Goal: Task Accomplishment & Management: Use online tool/utility

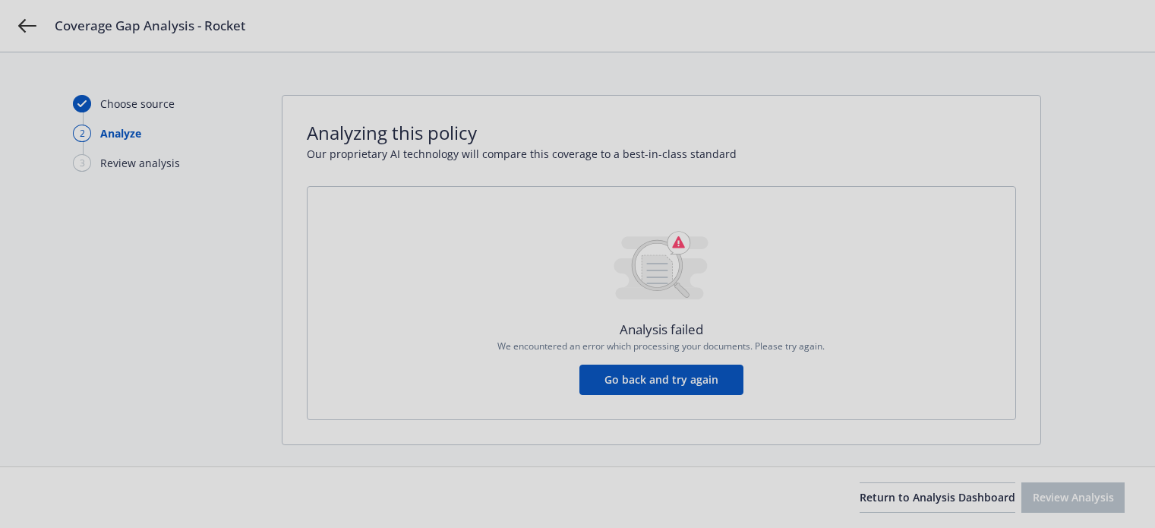
scroll to position [20, 0]
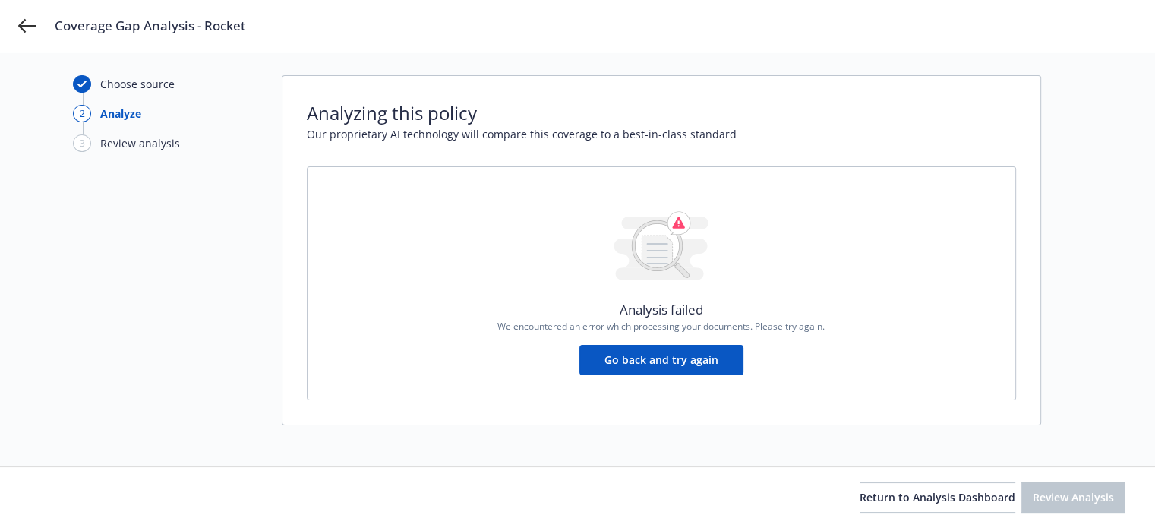
click at [698, 358] on button "Go back and try again" at bounding box center [661, 360] width 164 height 30
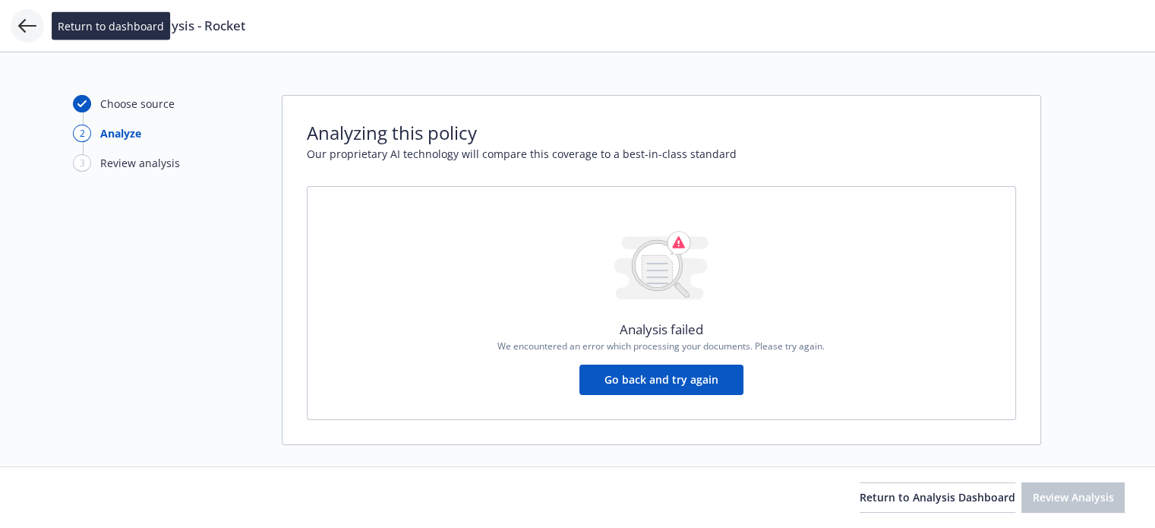
click at [24, 33] on icon at bounding box center [27, 26] width 18 height 18
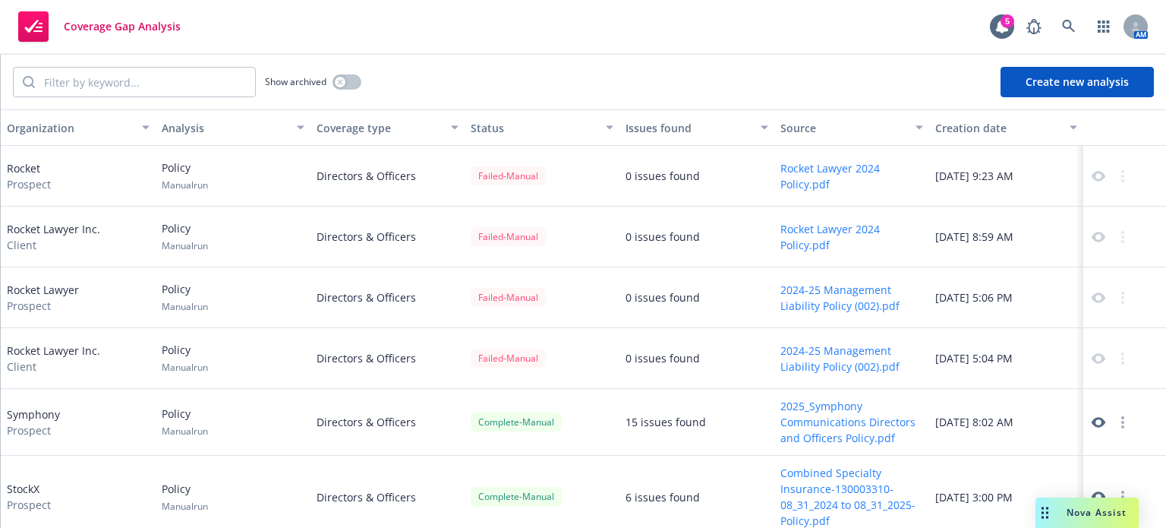
click at [21, 172] on div "Rocket Prospect" at bounding box center [29, 176] width 44 height 32
click at [1051, 79] on button "Create new analysis" at bounding box center [1077, 82] width 153 height 30
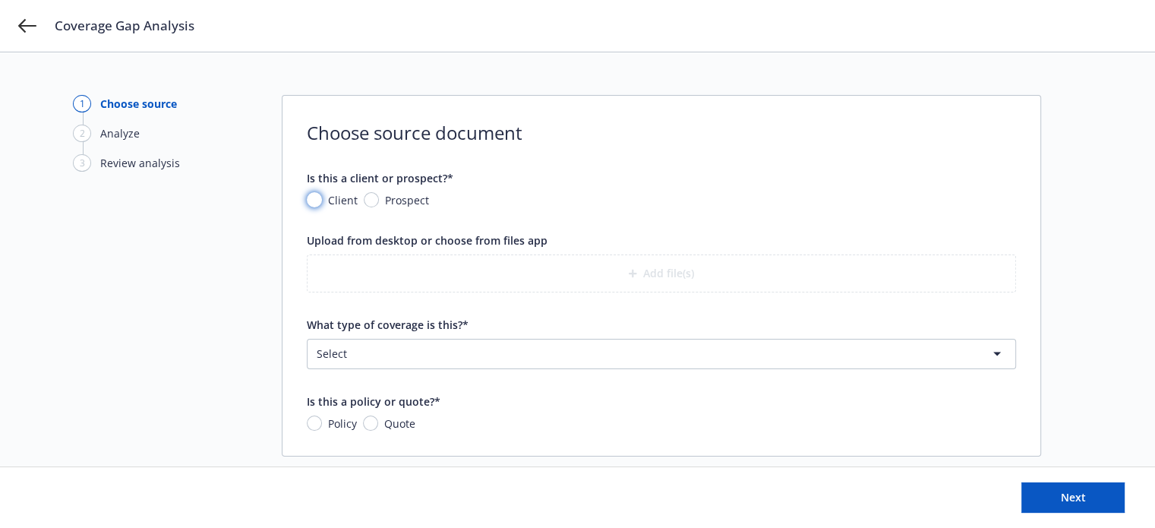
click at [318, 197] on input "Client" at bounding box center [314, 199] width 15 height 15
radio input "true"
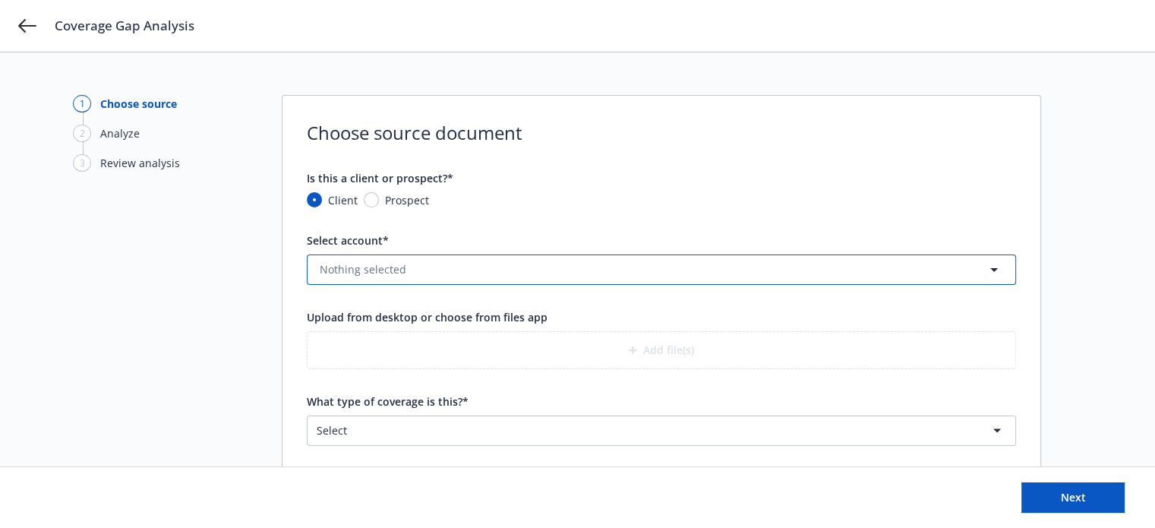
click at [354, 267] on span "Nothing selected" at bounding box center [363, 269] width 87 height 16
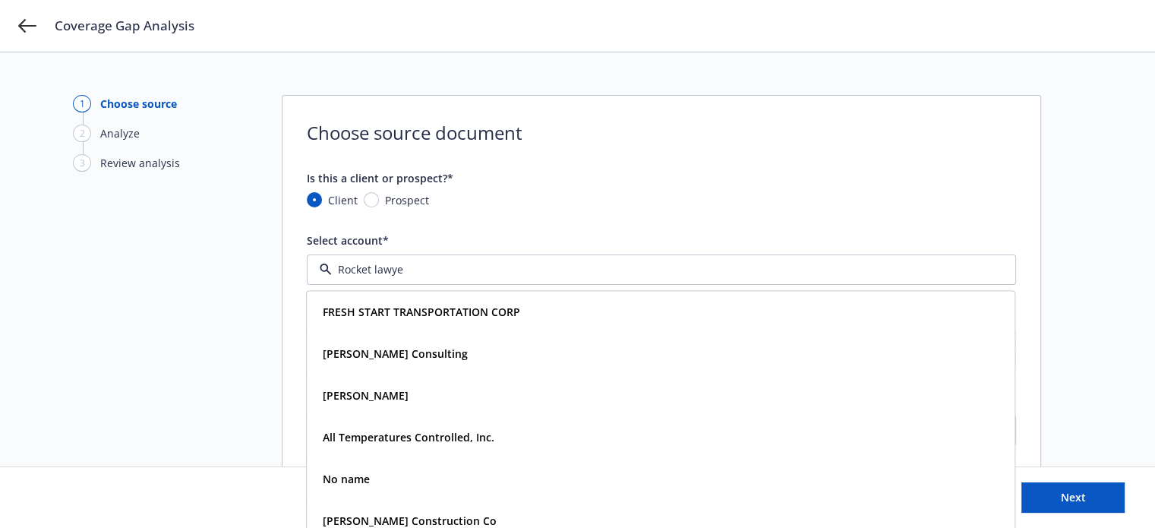
type input "Rocket lawyer"
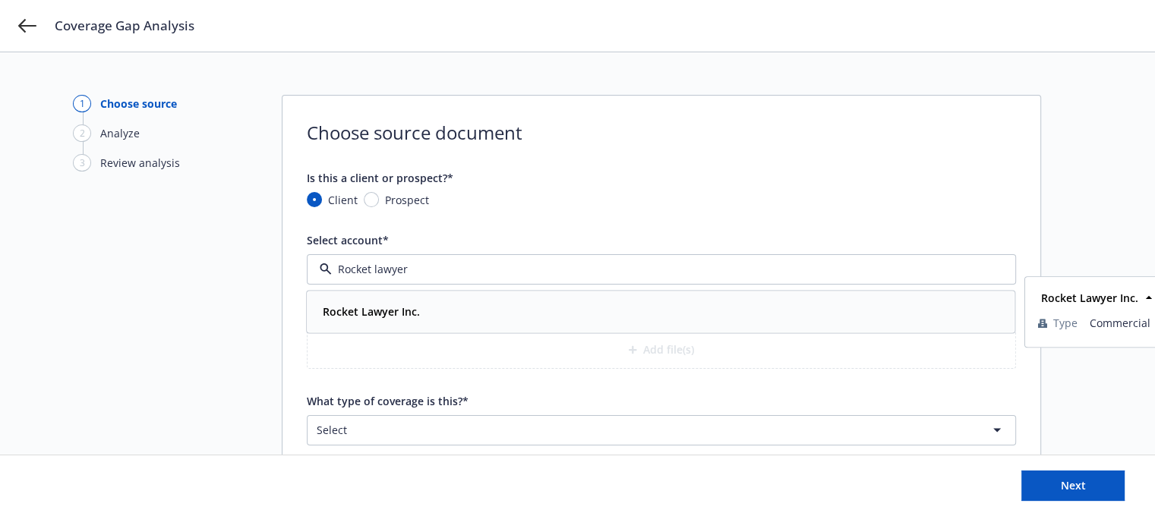
click at [383, 307] on strong "Rocket Lawyer Inc." at bounding box center [371, 312] width 97 height 14
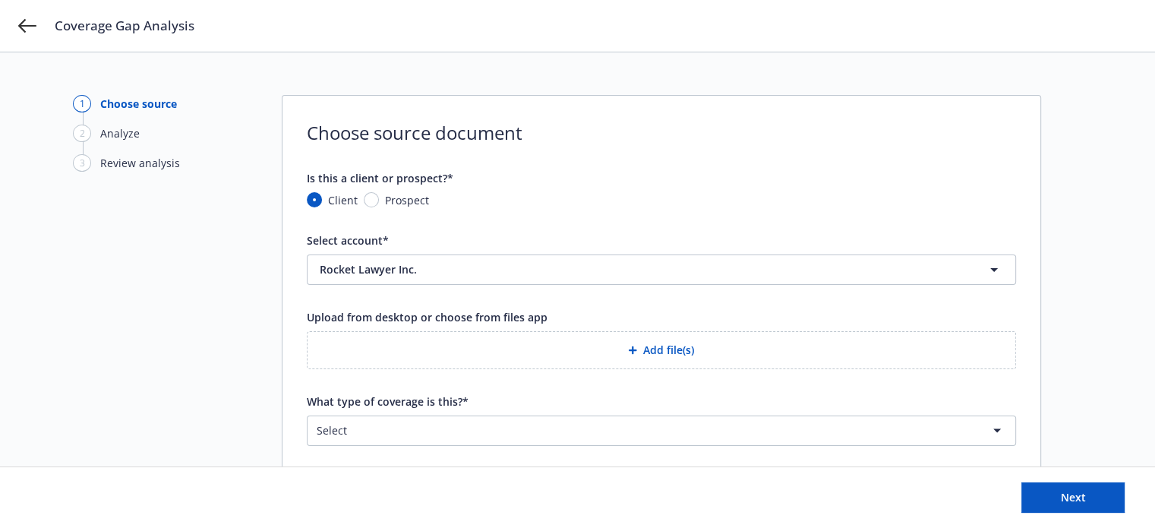
click at [421, 349] on button "Add file(s)" at bounding box center [661, 350] width 709 height 38
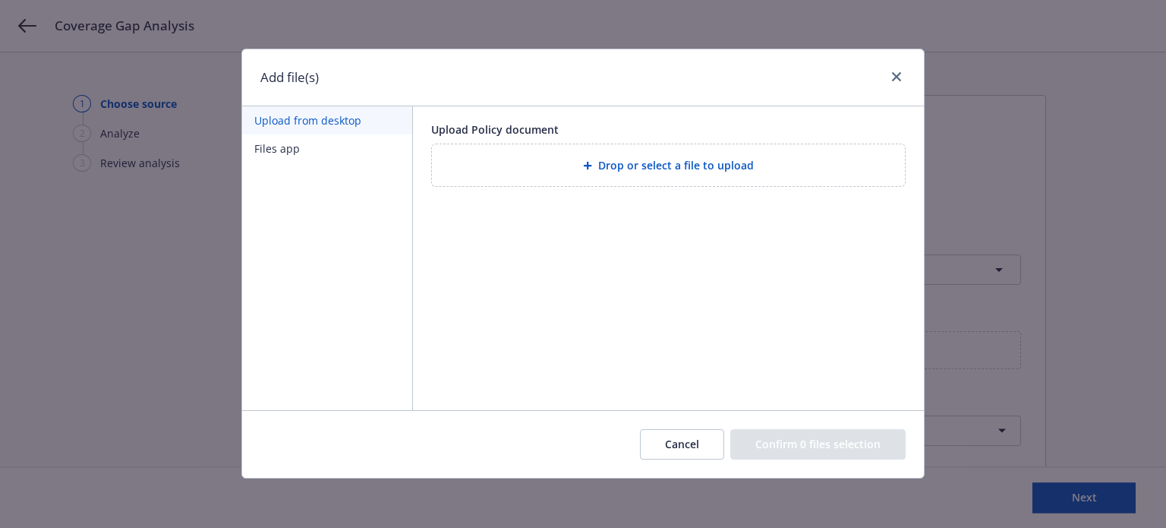
click at [579, 166] on div "Drop or select a file to upload" at bounding box center [668, 164] width 449 height 17
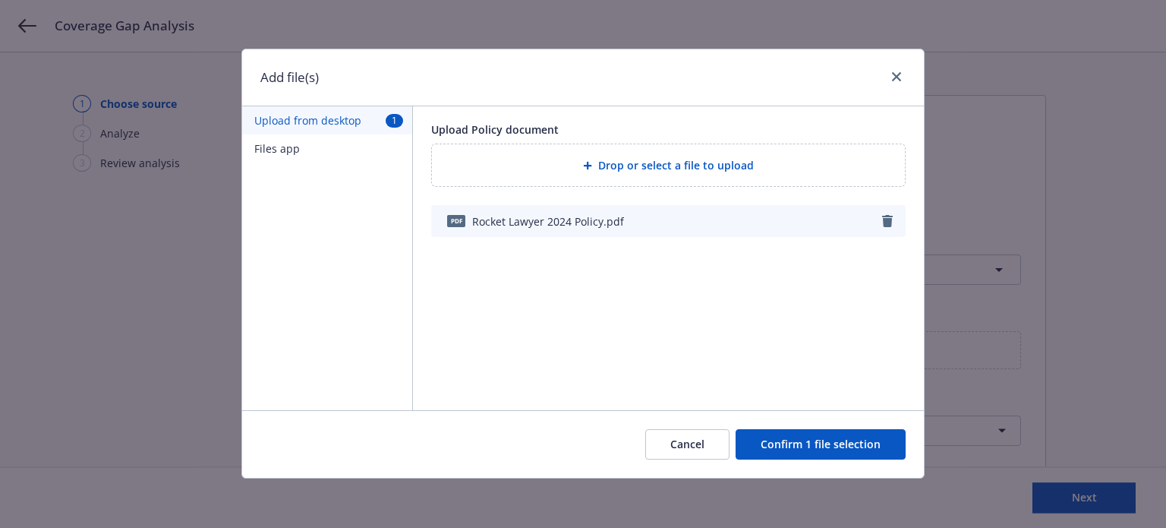
click at [795, 444] on button "Confirm 1 file selection" at bounding box center [821, 444] width 170 height 30
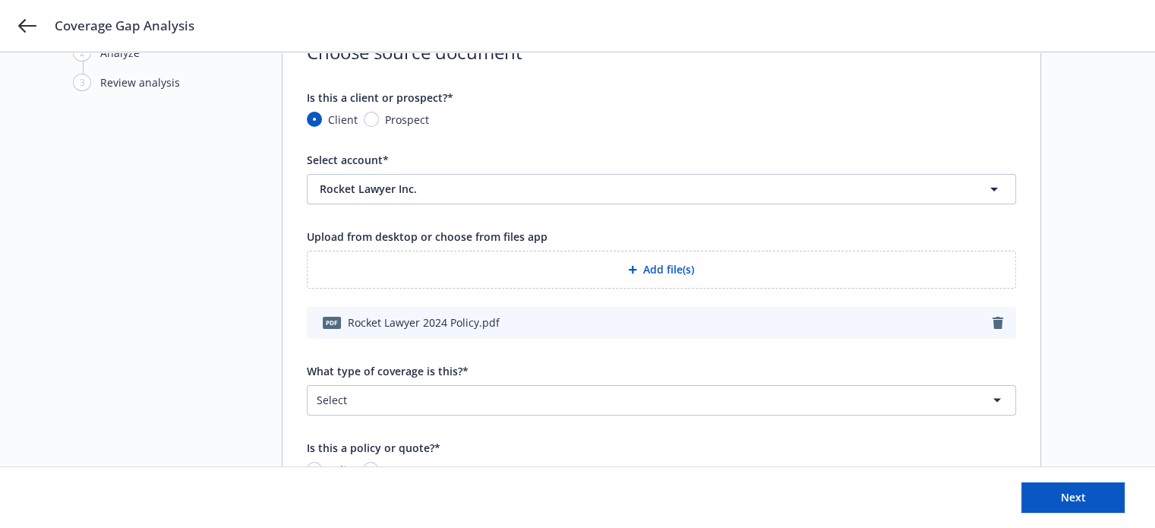
scroll to position [158, 0]
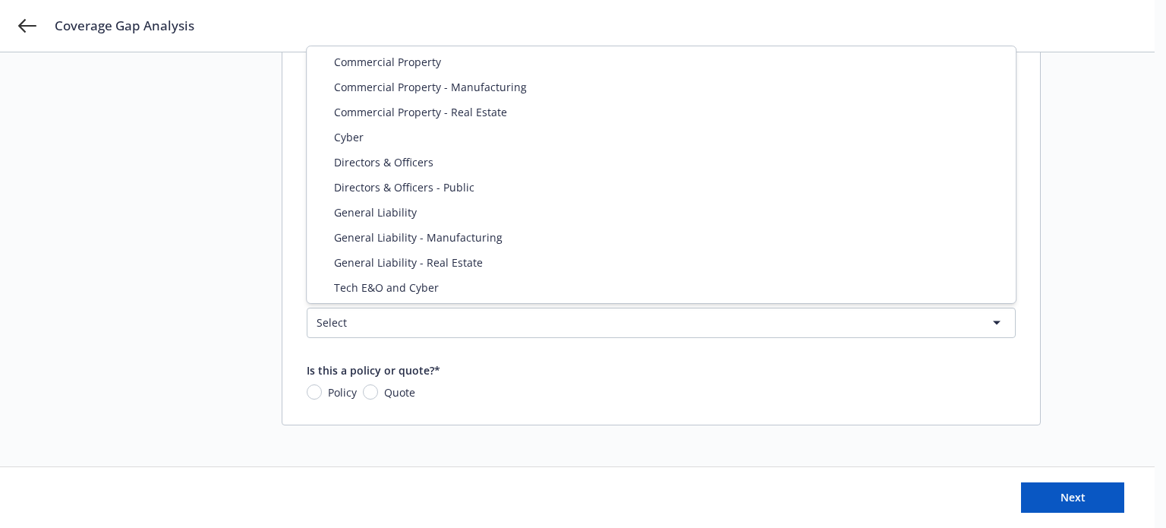
click at [376, 321] on html "Coverage Gap Analysis 1 Choose source 2 Analyze 3 Review analysis Choose source…" at bounding box center [583, 106] width 1166 height 528
select select "DIRECTORS_AND_OFFICERS"
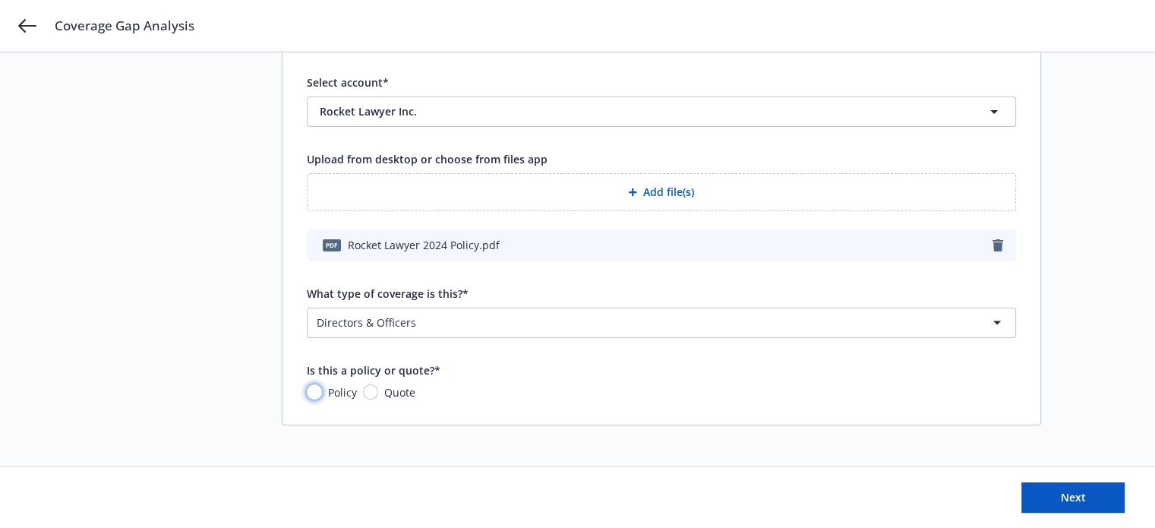
click at [308, 386] on input "Policy" at bounding box center [314, 391] width 15 height 15
radio input "true"
click at [1062, 500] on span "Next" at bounding box center [1073, 497] width 25 height 14
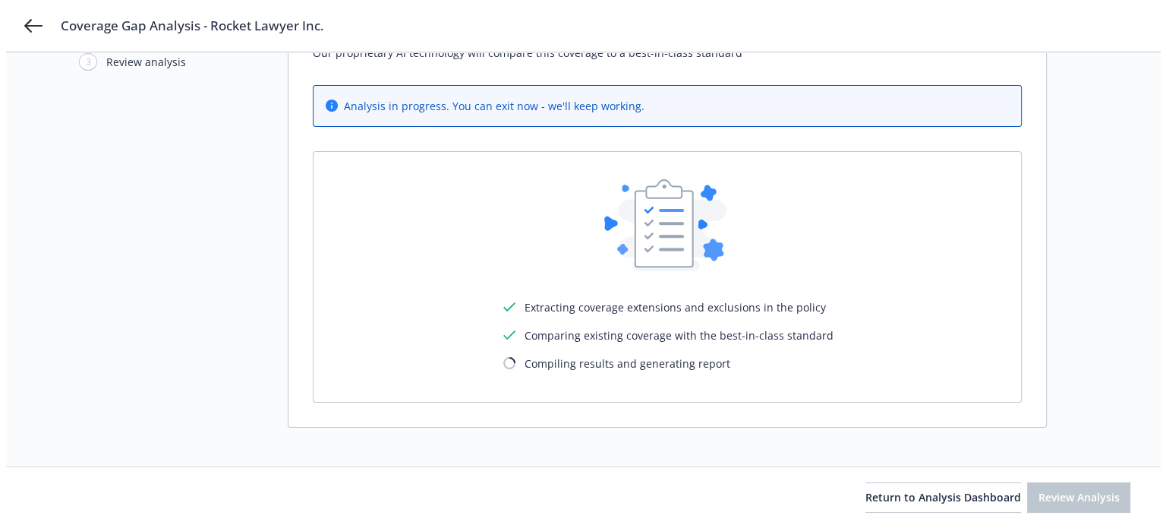
scroll to position [0, 0]
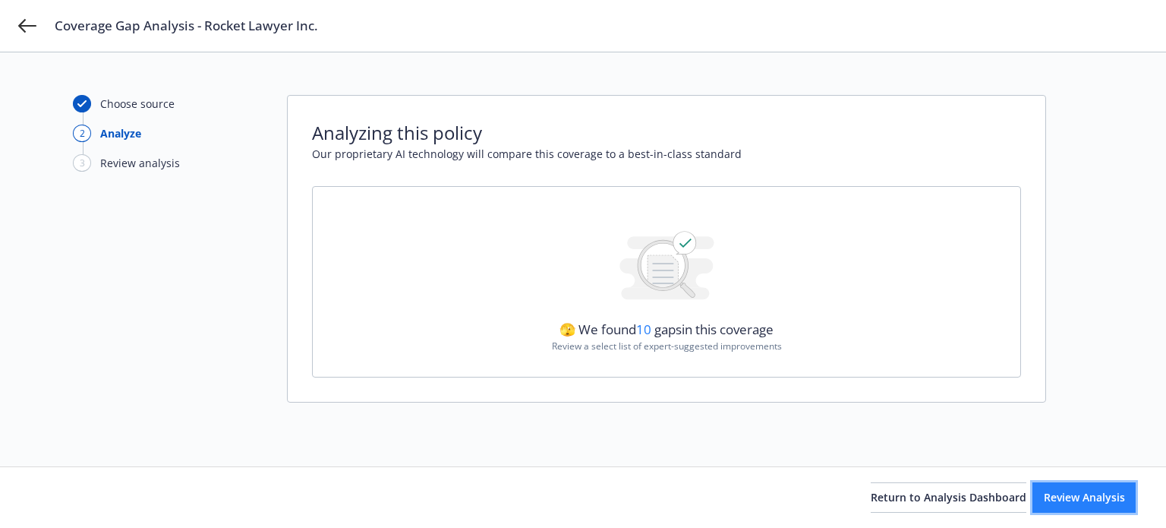
click at [1084, 496] on span "Review Analysis" at bounding box center [1084, 497] width 81 height 14
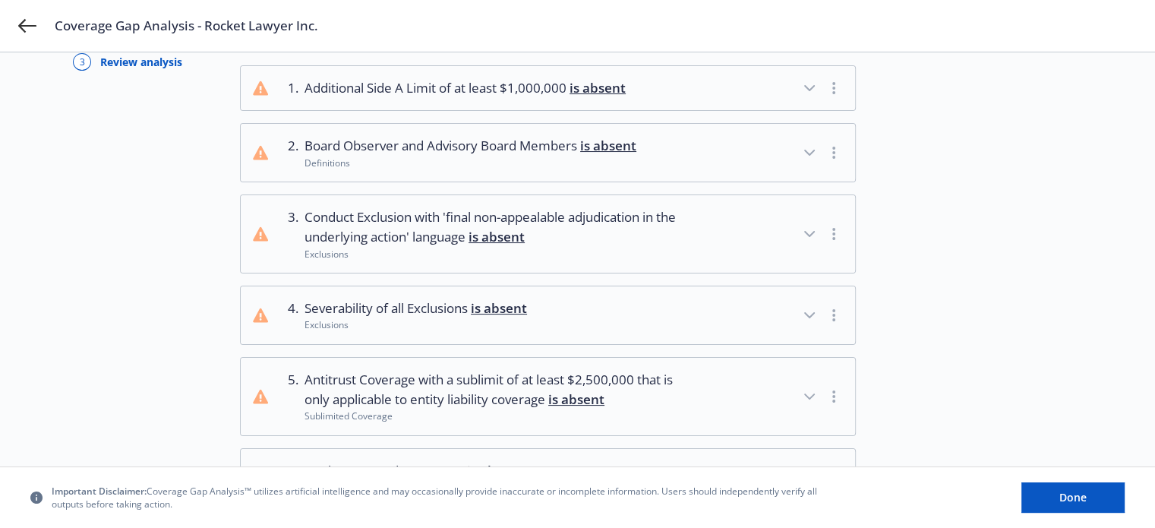
scroll to position [202, 0]
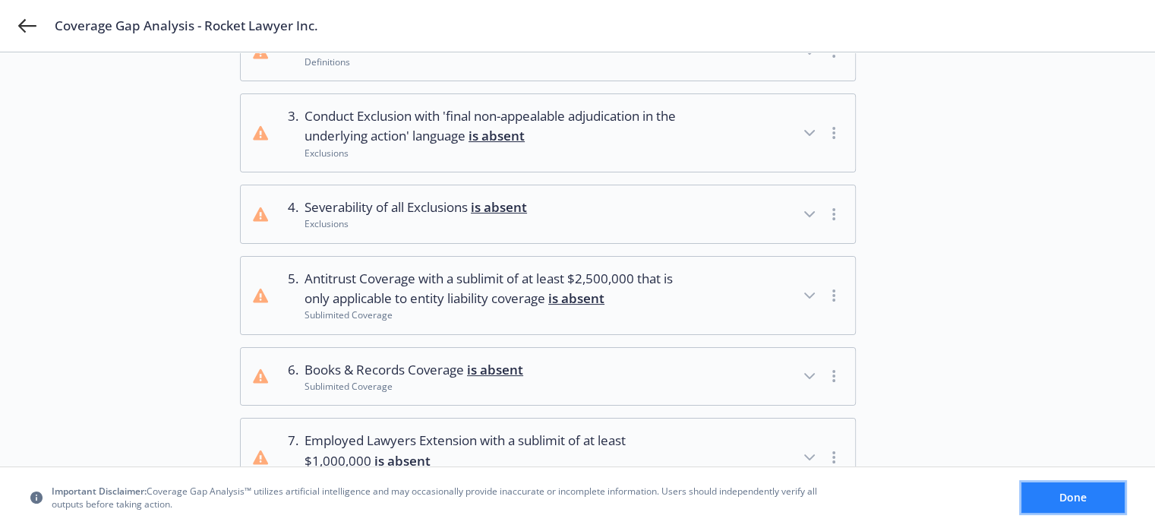
click at [1059, 491] on span "Done" at bounding box center [1072, 497] width 27 height 14
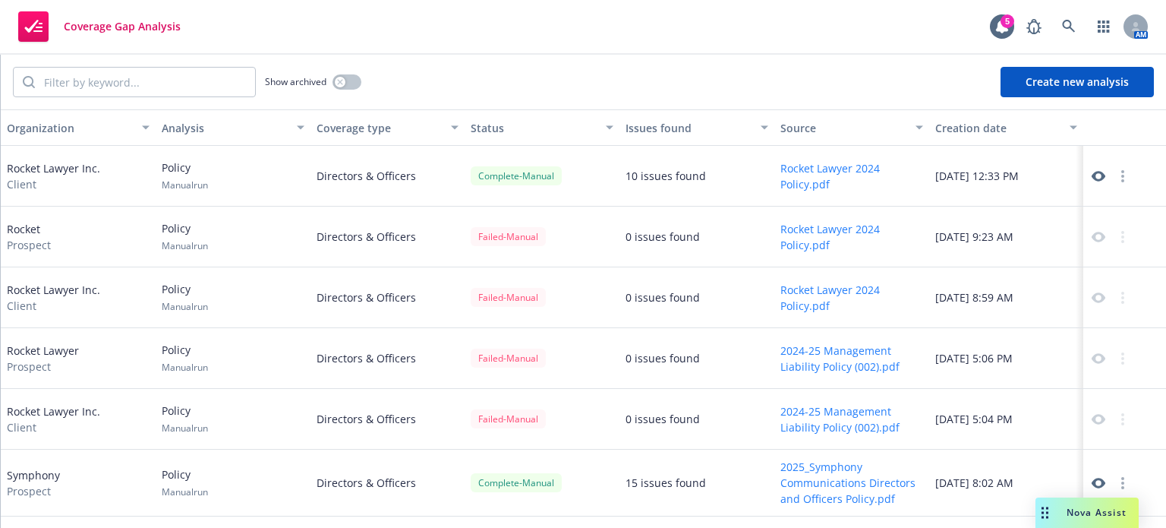
click at [1092, 175] on icon at bounding box center [1099, 176] width 14 height 14
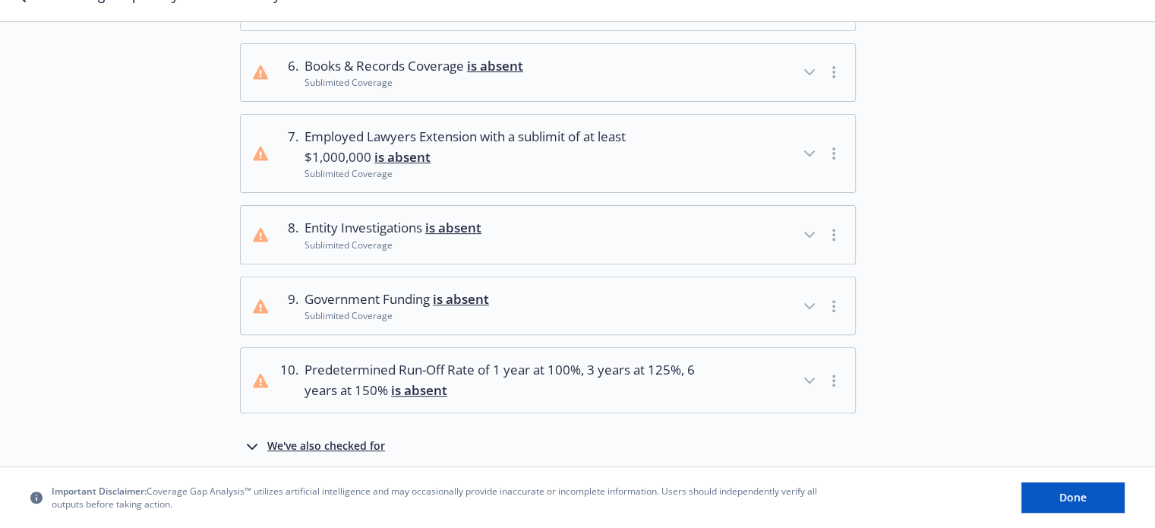
scroll to position [558, 0]
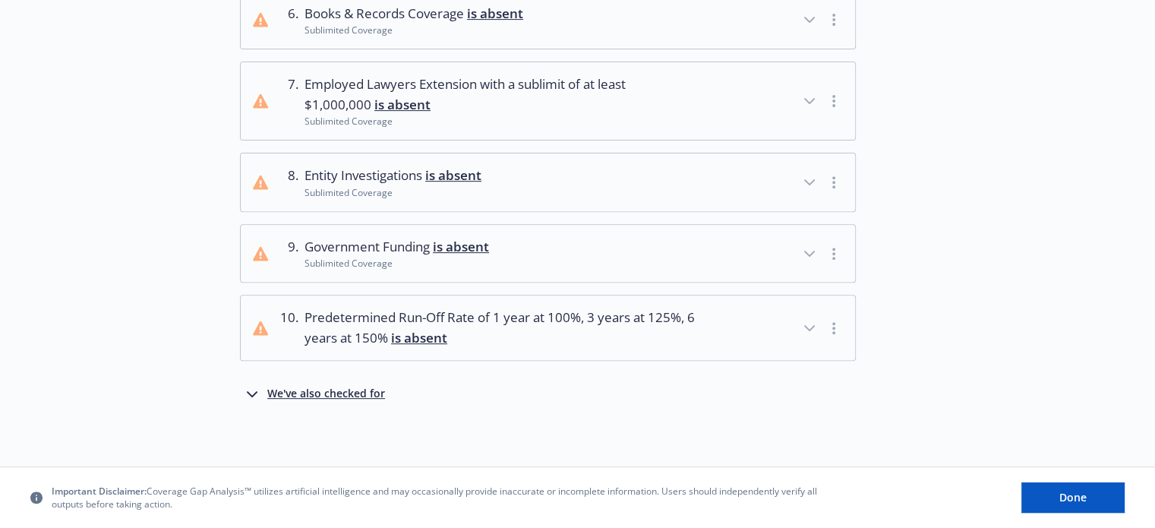
click at [804, 245] on icon "button" at bounding box center [809, 254] width 18 height 18
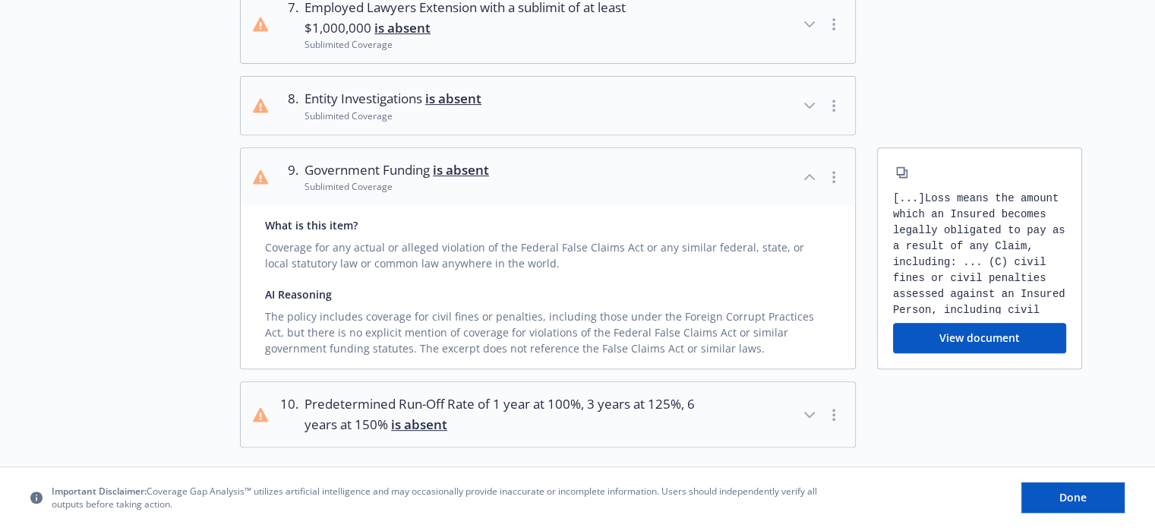
scroll to position [659, 0]
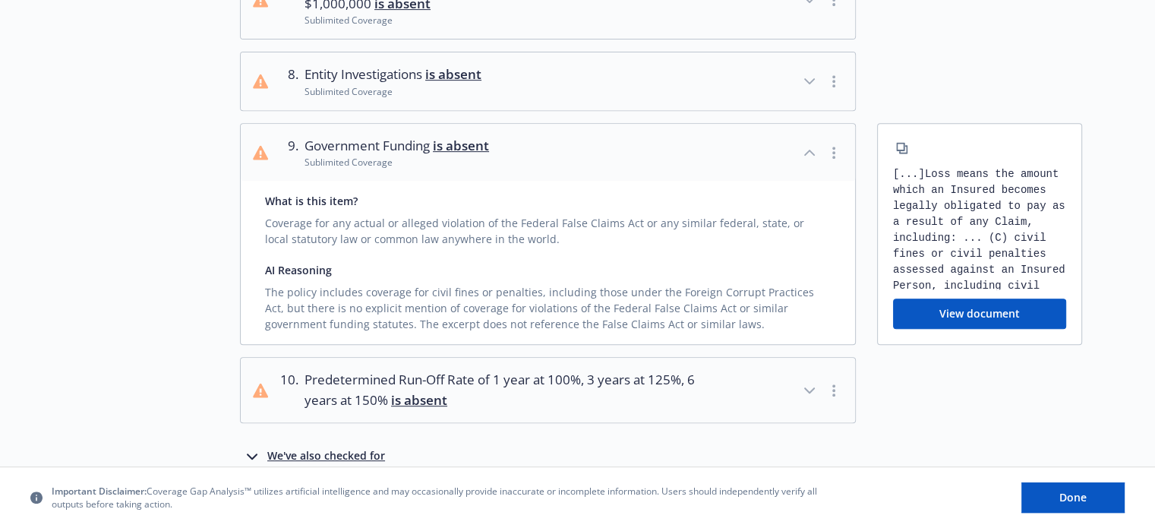
click at [810, 386] on icon "button" at bounding box center [809, 390] width 18 height 18
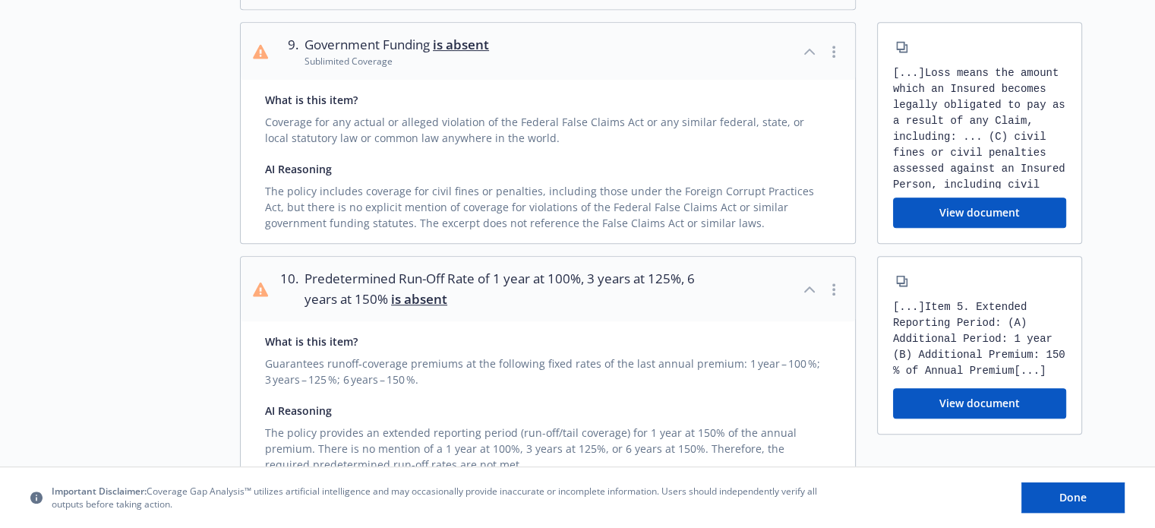
scroll to position [862, 0]
